Goal: Information Seeking & Learning: Check status

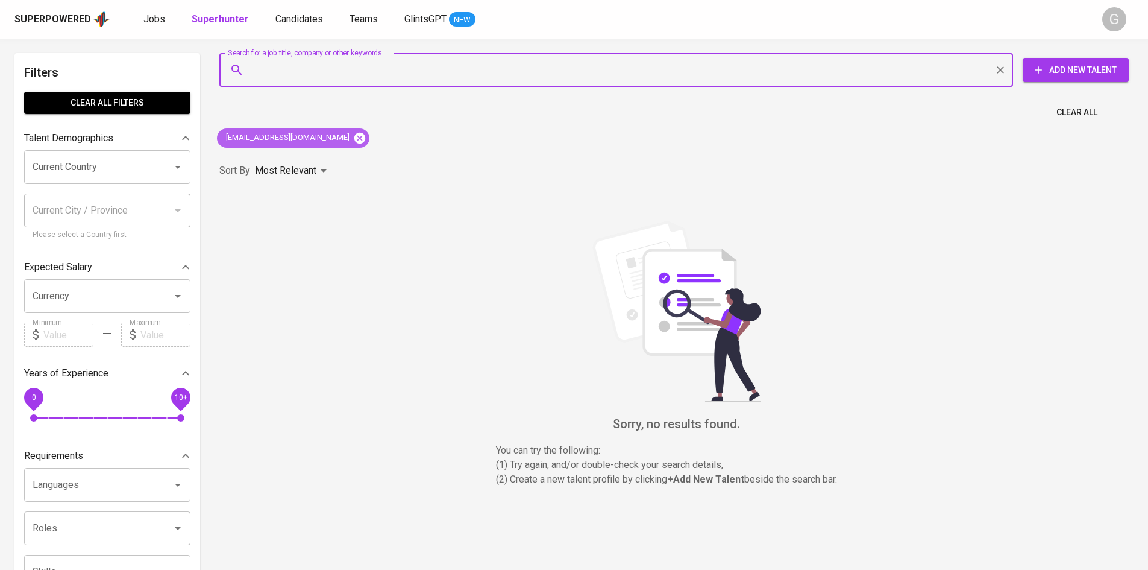
click at [336, 146] on div "[EMAIL_ADDRESS][DOMAIN_NAME]" at bounding box center [293, 137] width 152 height 19
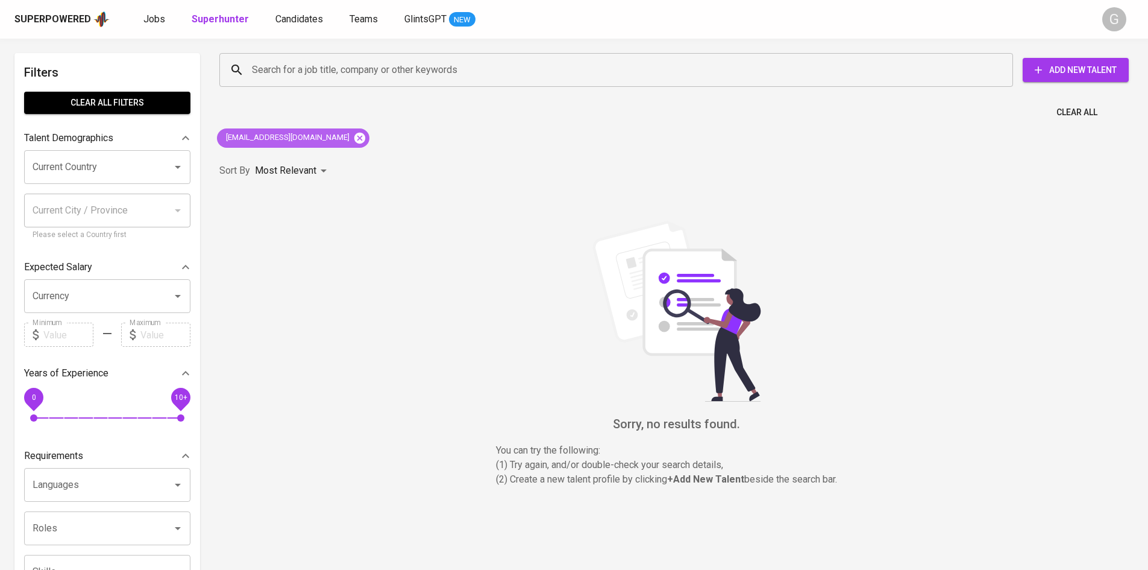
click at [354, 134] on icon at bounding box center [359, 137] width 11 height 11
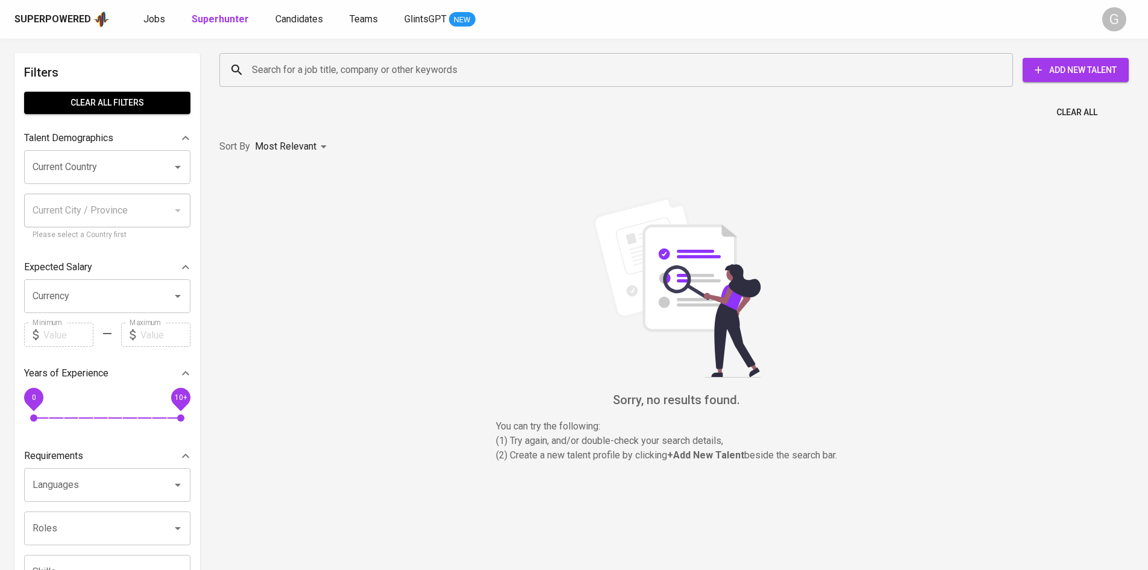
click at [328, 70] on input "Search for a job title, company or other keywords" at bounding box center [619, 69] width 741 height 23
click at [329, 69] on input "Search for a job title, company or other keywords" at bounding box center [619, 69] width 741 height 23
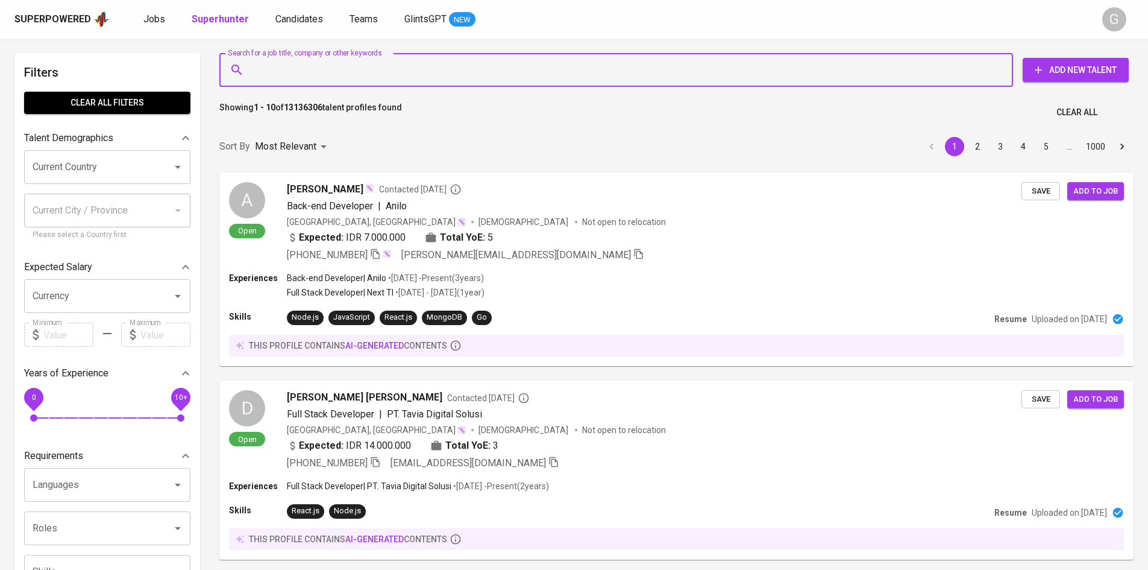
paste input "[EMAIL_ADDRESS][DOMAIN_NAME]"
type input "[EMAIL_ADDRESS][DOMAIN_NAME]"
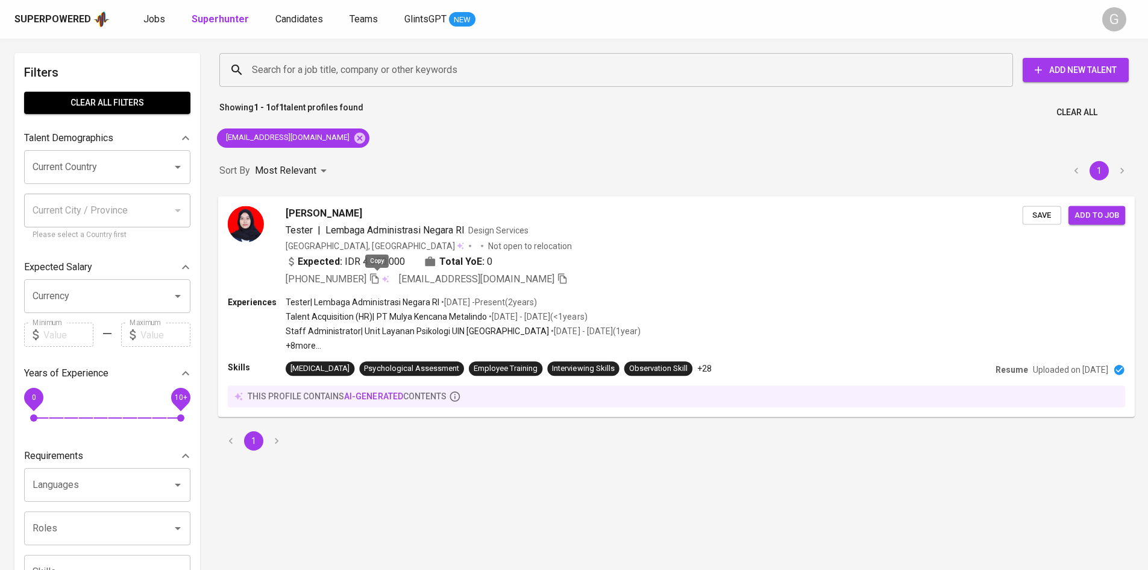
click at [373, 278] on icon "button" at bounding box center [374, 278] width 8 height 10
click at [354, 139] on icon at bounding box center [359, 137] width 11 height 11
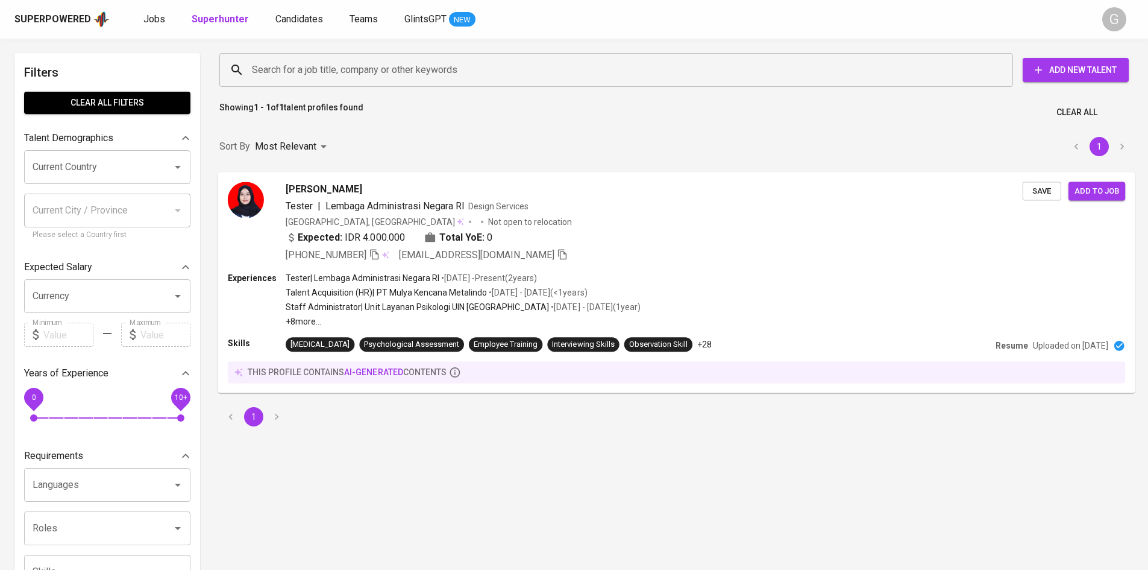
click at [319, 65] on input "Search for a job title, company or other keywords" at bounding box center [619, 69] width 741 height 23
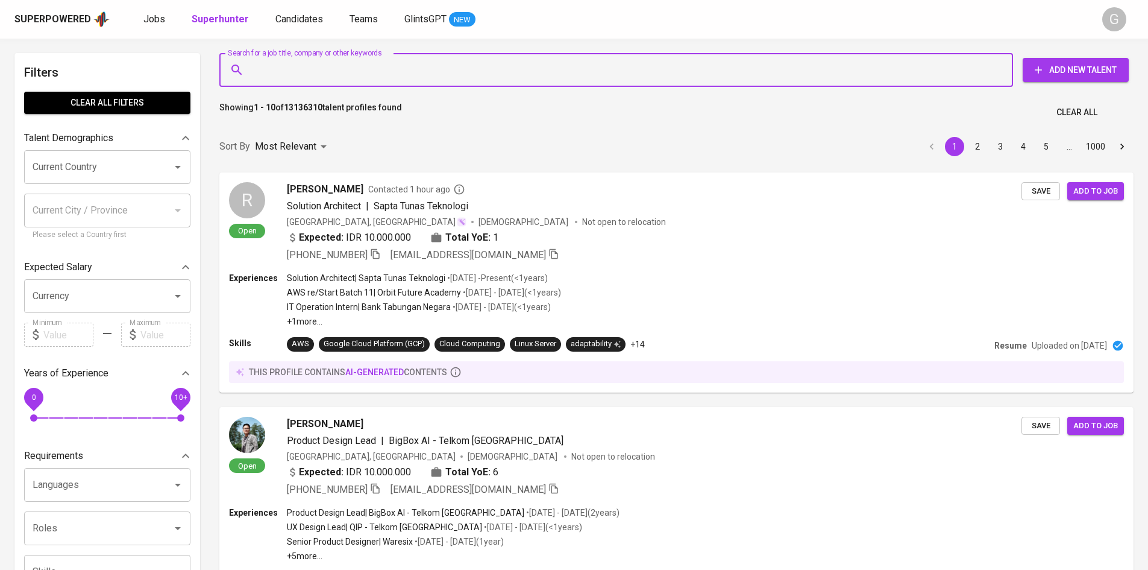
paste input "[EMAIL_ADDRESS][DOMAIN_NAME]"
type input "[EMAIL_ADDRESS][DOMAIN_NAME]"
